Goal: Information Seeking & Learning: Learn about a topic

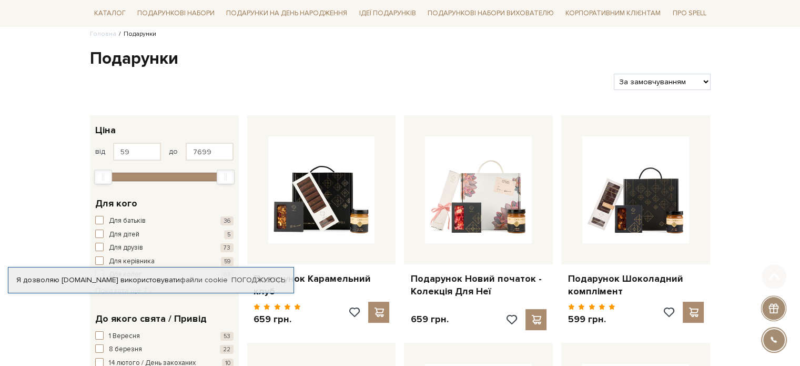
scroll to position [105, 0]
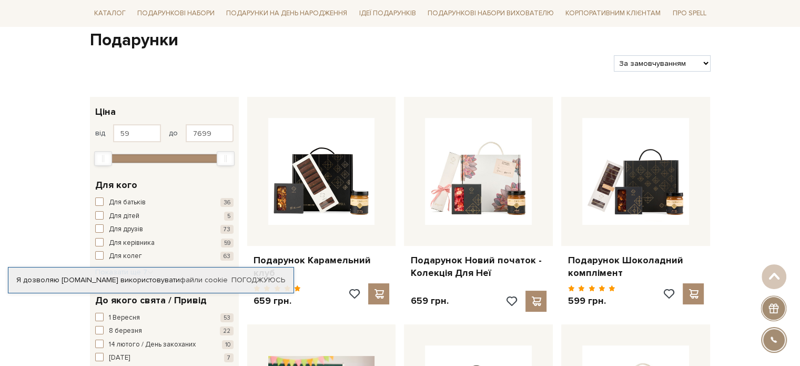
click at [696, 67] on select "За замовчуванням За Ціною (зростання) За Ціною (зменшення) Новинки За популярні…" at bounding box center [662, 63] width 96 height 16
select select "https://spellchocolate.com/podarunki/?sort=p.price&order=ASC"
click at [614, 55] on select "За замовчуванням За Ціною (зростання) За Ціною (зменшення) Новинки За популярні…" at bounding box center [662, 63] width 96 height 16
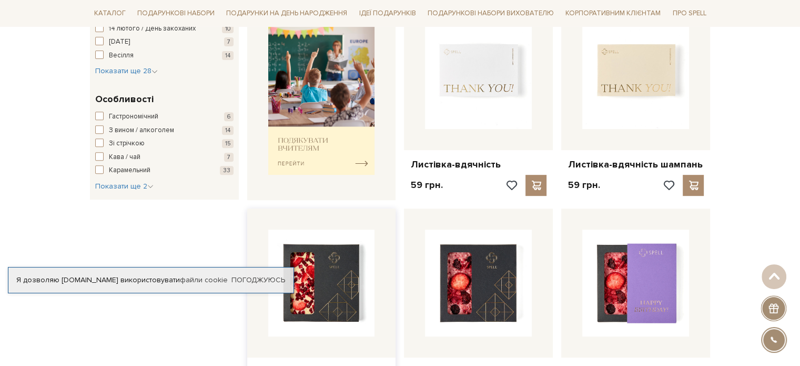
scroll to position [421, 0]
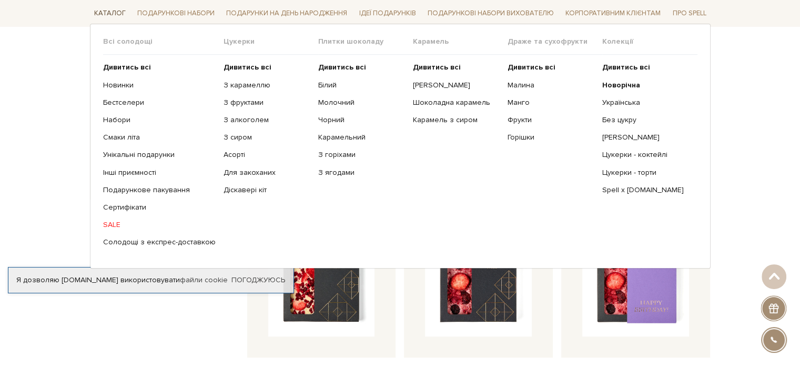
click at [117, 8] on link "Каталог" at bounding box center [110, 13] width 40 height 16
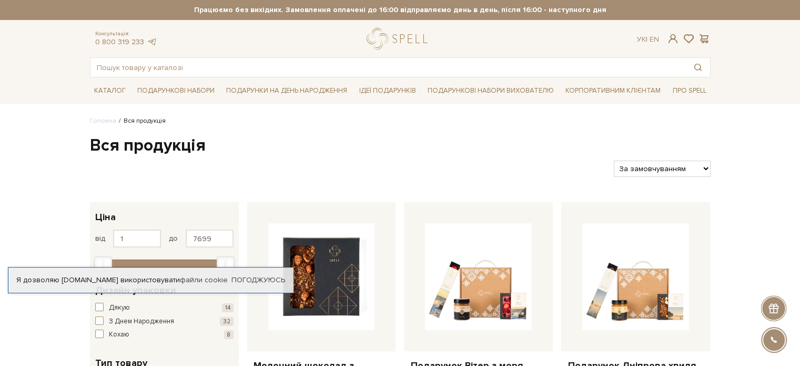
click at [626, 161] on select "За замовчуванням За Ціною (зростання) За Ціною (зменшення) Новинки За популярні…" at bounding box center [662, 169] width 96 height 16
select select "https://spellchocolate.com/our-productions/?sort=p.price&order=ASC"
click at [614, 161] on select "За замовчуванням За Ціною (зростання) За Ціною (зменшення) Новинки За популярні…" at bounding box center [662, 169] width 96 height 16
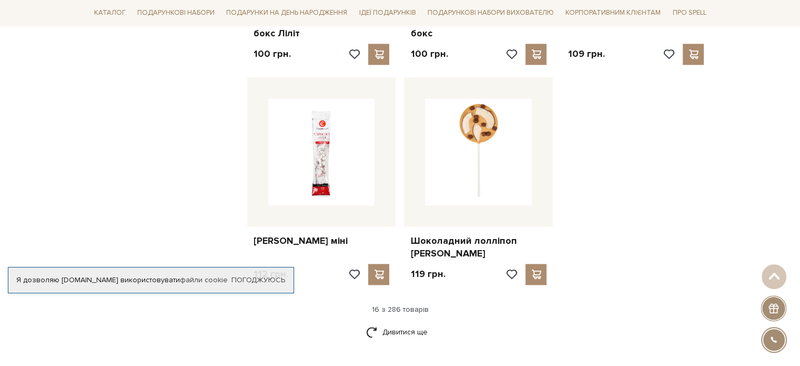
scroll to position [1263, 0]
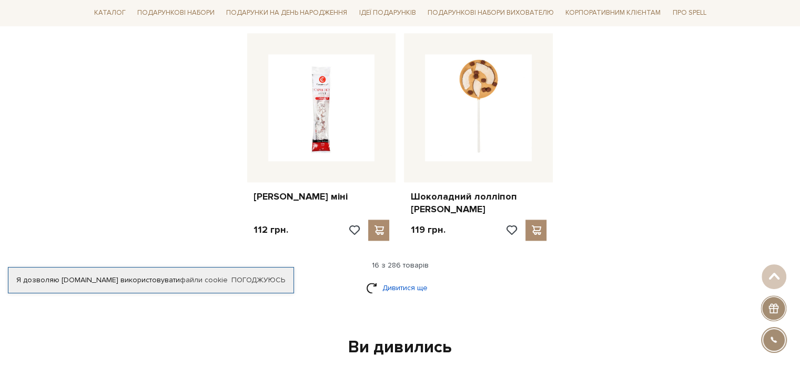
click at [383, 278] on link "Дивитися ще" at bounding box center [400, 287] width 68 height 18
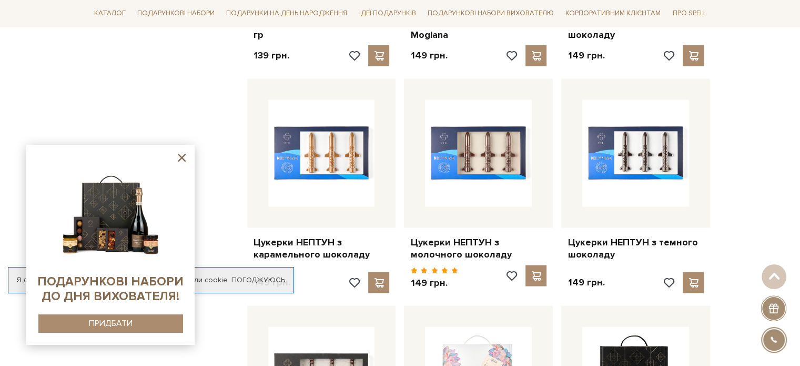
scroll to position [2105, 0]
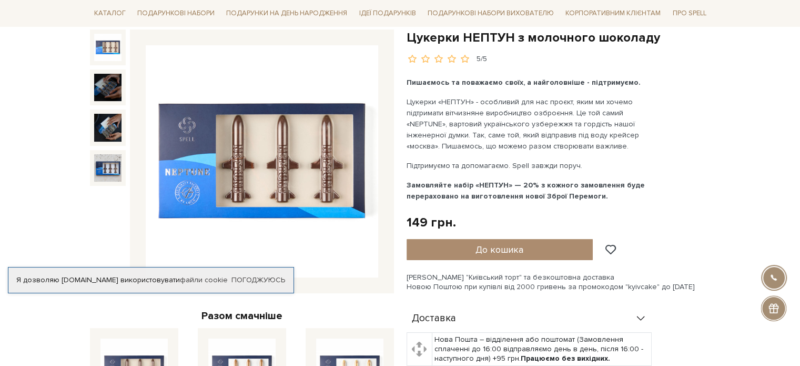
scroll to position [105, 0]
